Goal: Transaction & Acquisition: Book appointment/travel/reservation

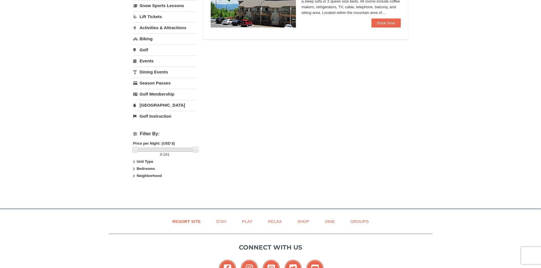
scroll to position [142, 0]
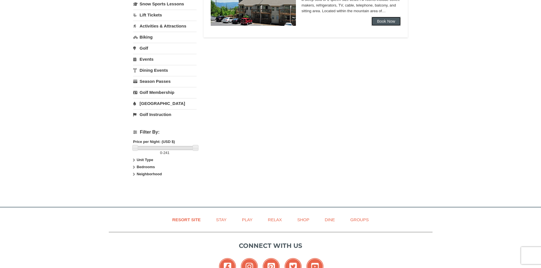
click at [400, 21] on link "Book Now" at bounding box center [387, 21] width 30 height 9
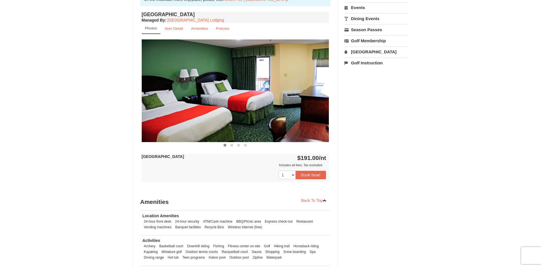
scroll to position [227, 0]
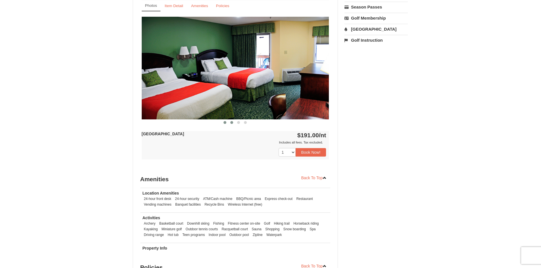
click at [231, 122] on span at bounding box center [231, 122] width 3 height 3
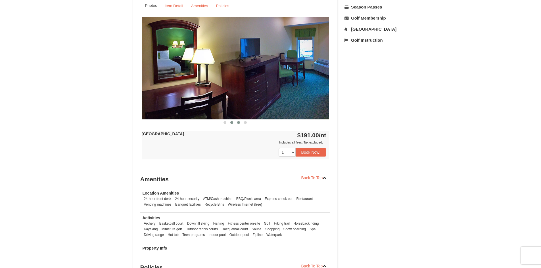
click at [237, 123] on button at bounding box center [238, 123] width 7 height 6
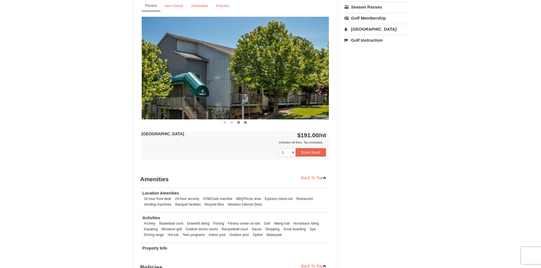
click at [246, 124] on span at bounding box center [245, 122] width 3 height 3
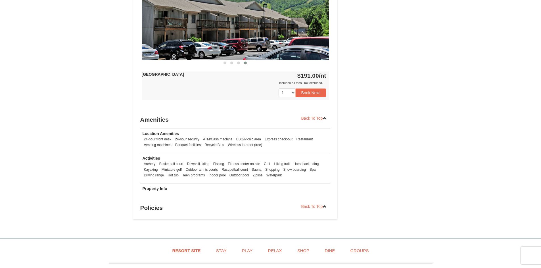
scroll to position [251, 0]
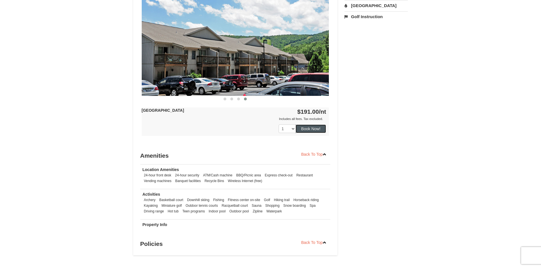
click at [314, 130] on button "Book Now!" at bounding box center [311, 129] width 31 height 9
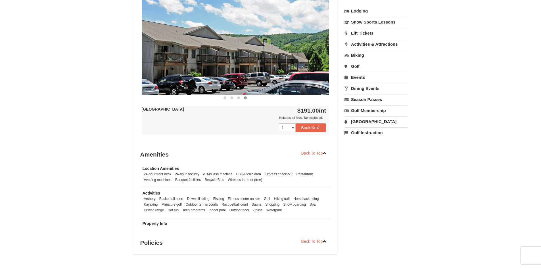
scroll to position [227, 0]
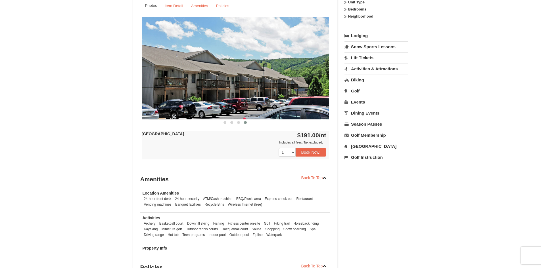
click at [322, 83] on img at bounding box center [236, 68] width 188 height 103
click at [164, 77] on img at bounding box center [236, 68] width 188 height 103
click at [224, 123] on span at bounding box center [225, 122] width 3 height 3
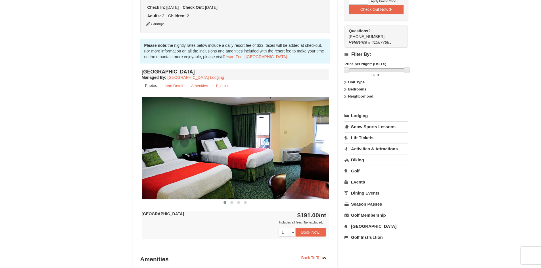
scroll to position [170, 0]
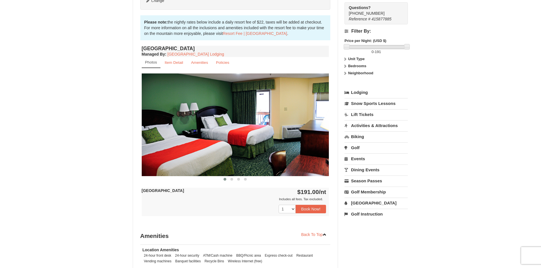
click at [386, 129] on link "Activities & Attractions" at bounding box center [376, 125] width 63 height 11
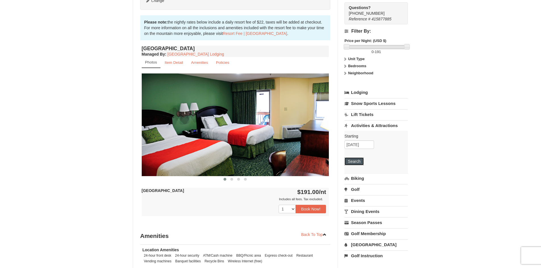
click at [361, 164] on button "Search" at bounding box center [354, 162] width 19 height 8
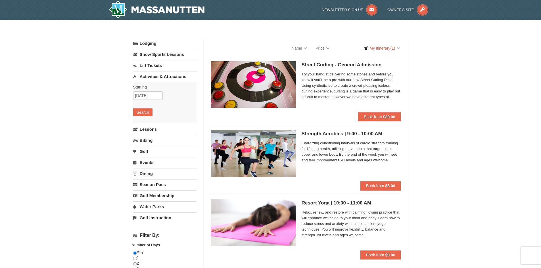
select select "9"
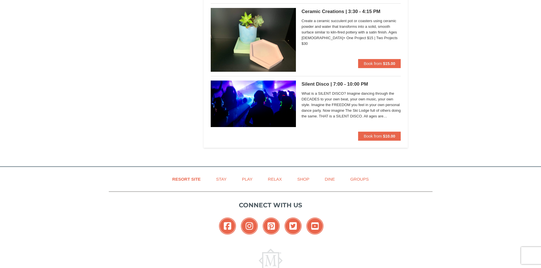
scroll to position [1165, 0]
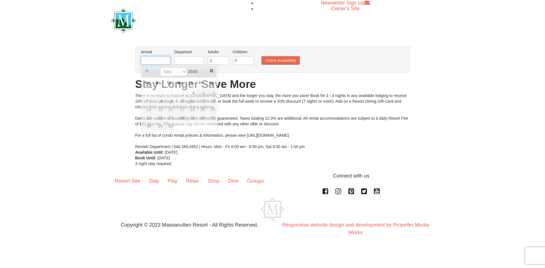
click at [155, 64] on input "text" at bounding box center [156, 60] width 30 height 9
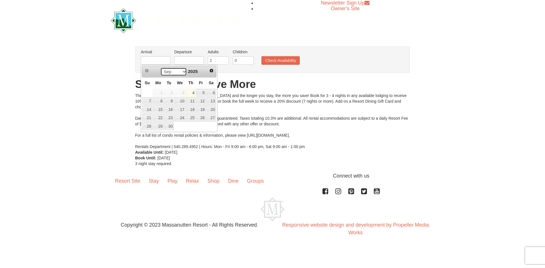
click at [183, 72] on select "Sep Oct Nov Dec" at bounding box center [174, 72] width 26 height 9
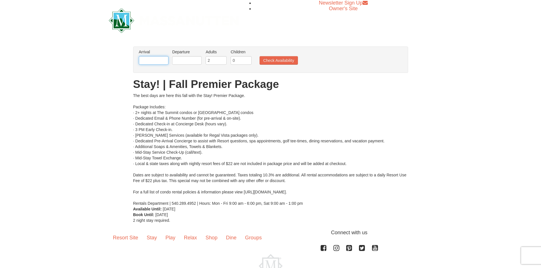
click at [165, 59] on input "text" at bounding box center [154, 60] width 30 height 9
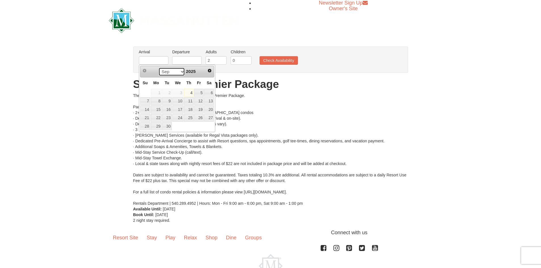
click at [181, 72] on select "Sep Oct Nov Dec" at bounding box center [172, 72] width 26 height 9
